Goal: Task Accomplishment & Management: Use online tool/utility

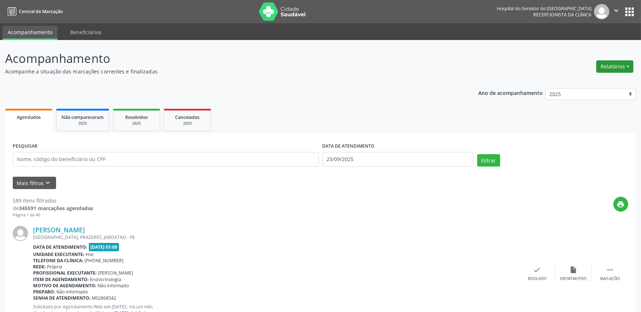
drag, startPoint x: 612, startPoint y: 70, endPoint x: 606, endPoint y: 88, distance: 19.1
click at [611, 70] on button "Relatórios" at bounding box center [614, 66] width 37 height 12
click at [594, 85] on link "Agendamentos" at bounding box center [594, 82] width 78 height 10
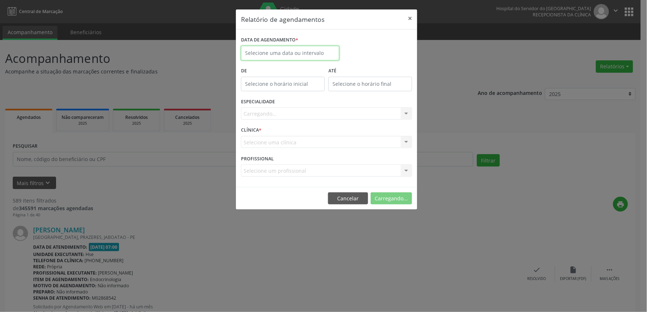
click at [297, 54] on input "text" at bounding box center [290, 53] width 98 height 15
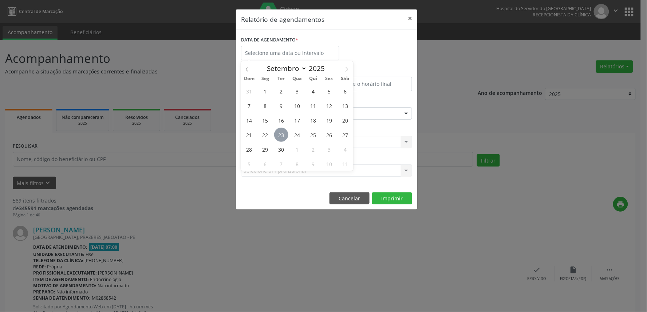
click at [279, 138] on span "23" at bounding box center [281, 135] width 14 height 14
type input "23/09/2025"
click at [279, 138] on span "23" at bounding box center [281, 135] width 14 height 14
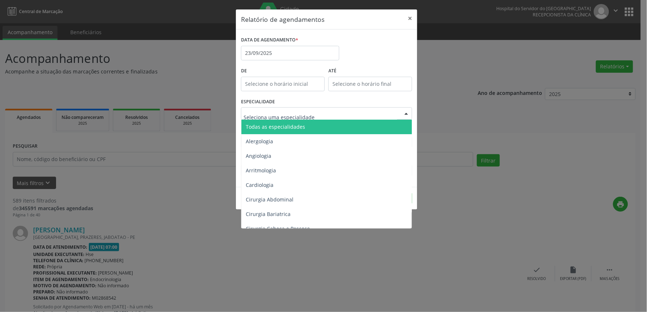
click at [273, 128] on span "Todas as especialidades" at bounding box center [275, 126] width 59 height 7
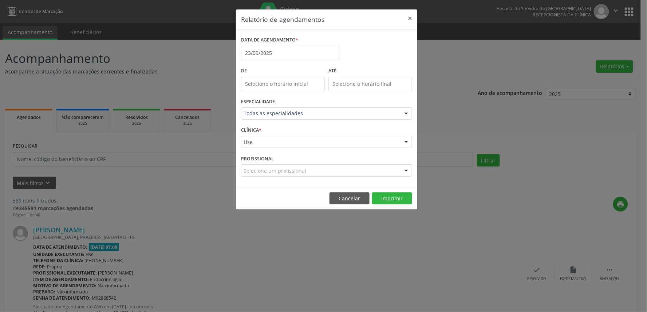
click at [272, 128] on div "CLÍNICA * Hse Hse Nenhum resultado encontrado para: " " Não há nenhuma opção pa…" at bounding box center [326, 139] width 175 height 28
click at [272, 136] on div "Hse" at bounding box center [326, 142] width 171 height 12
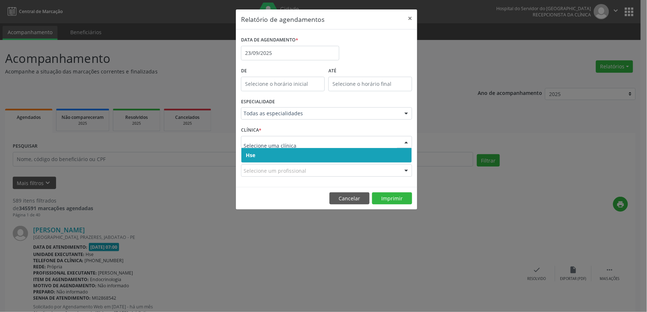
click at [274, 143] on input "text" at bounding box center [321, 146] width 154 height 15
click at [274, 148] on span "Hse" at bounding box center [326, 155] width 170 height 15
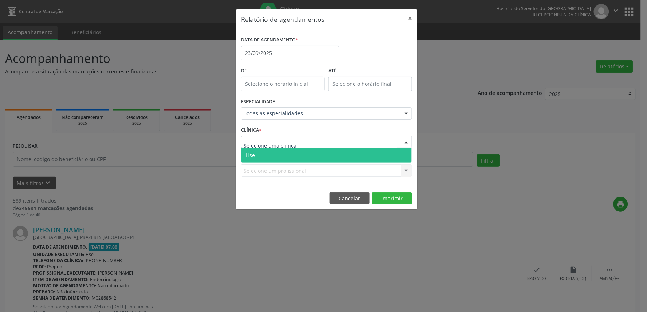
drag, startPoint x: 274, startPoint y: 153, endPoint x: 277, endPoint y: 165, distance: 11.9
click at [275, 153] on span "Hse" at bounding box center [326, 155] width 170 height 15
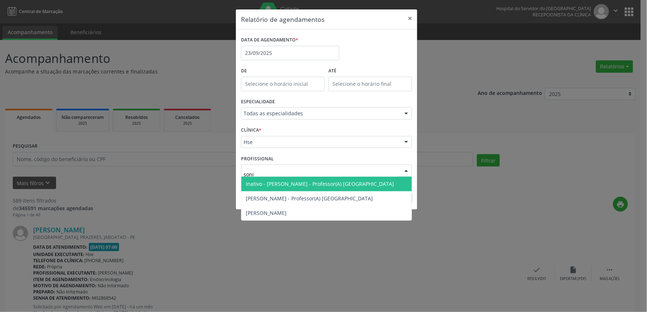
type input "[PERSON_NAME]"
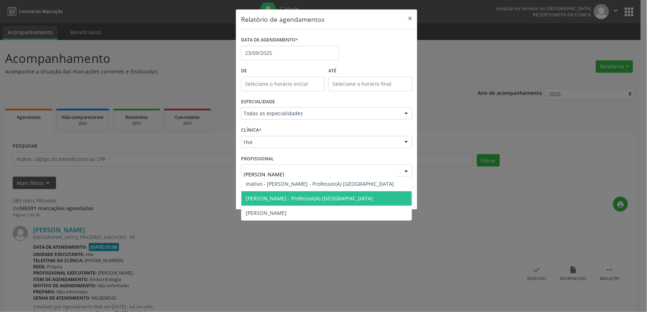
click at [319, 204] on span "[PERSON_NAME] - Professor(A) [GEOGRAPHIC_DATA]" at bounding box center [326, 198] width 170 height 15
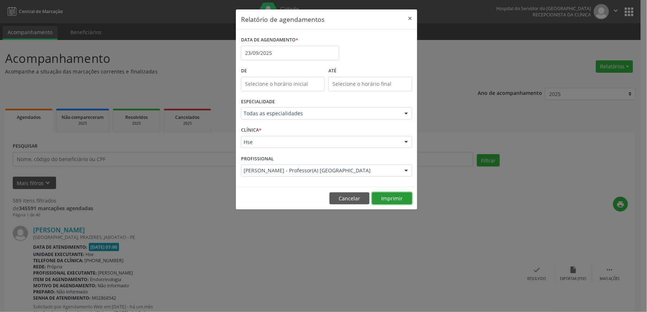
click at [401, 193] on button "Imprimir" at bounding box center [392, 199] width 40 height 12
click at [282, 49] on input "23/09/2025" at bounding box center [290, 53] width 98 height 15
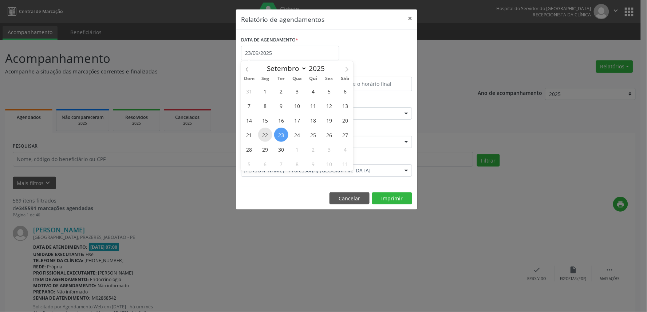
click at [266, 132] on span "22" at bounding box center [265, 135] width 14 height 14
type input "[DATE]"
click at [327, 129] on span "26" at bounding box center [329, 135] width 14 height 14
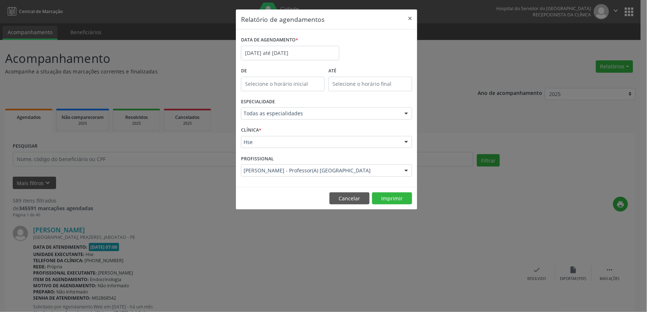
click at [387, 205] on footer "Cancelar Imprimir" at bounding box center [326, 198] width 181 height 23
click at [389, 194] on button "Imprimir" at bounding box center [392, 199] width 40 height 12
